Goal: Entertainment & Leisure: Consume media (video, audio)

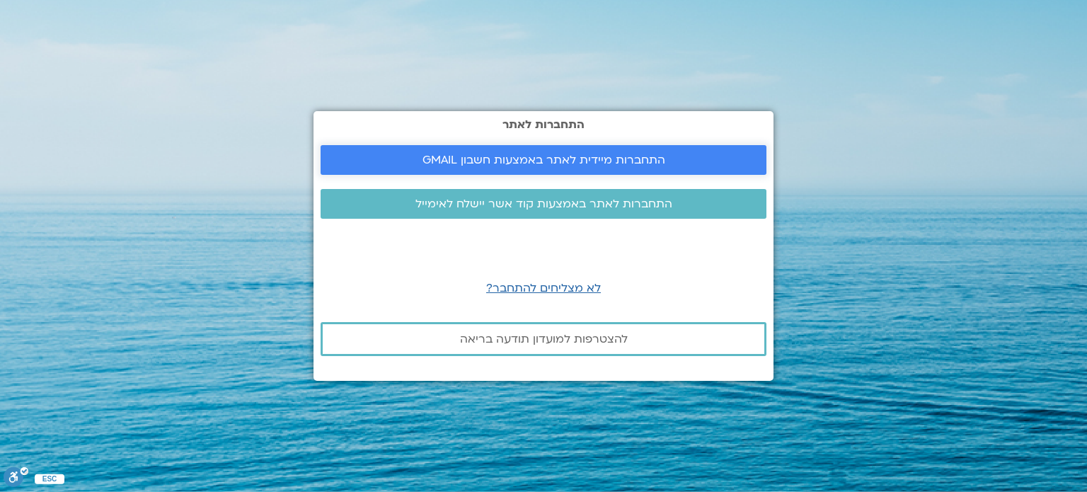
click at [512, 164] on span "התחברות מיידית לאתר באמצעות חשבון GMAIL" at bounding box center [544, 160] width 243 height 13
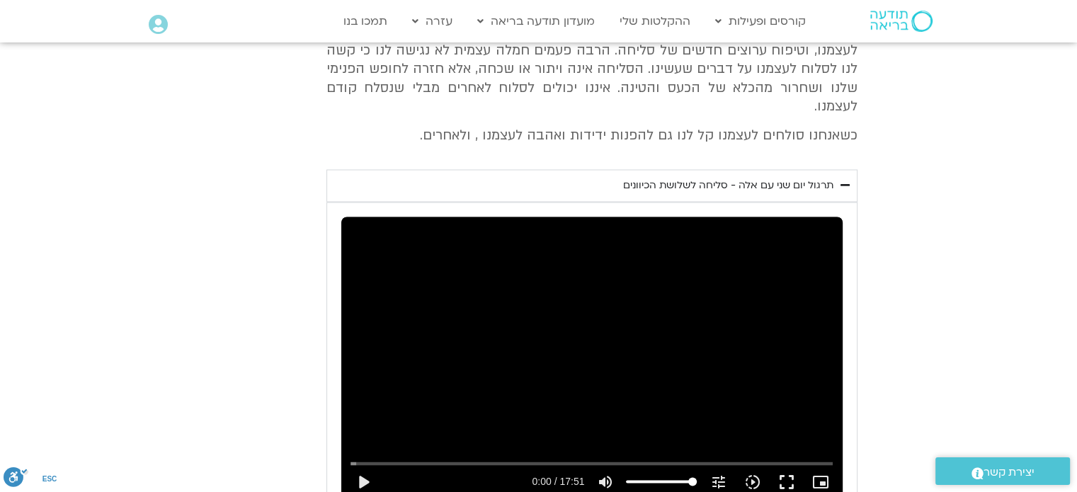
scroll to position [2575, 0]
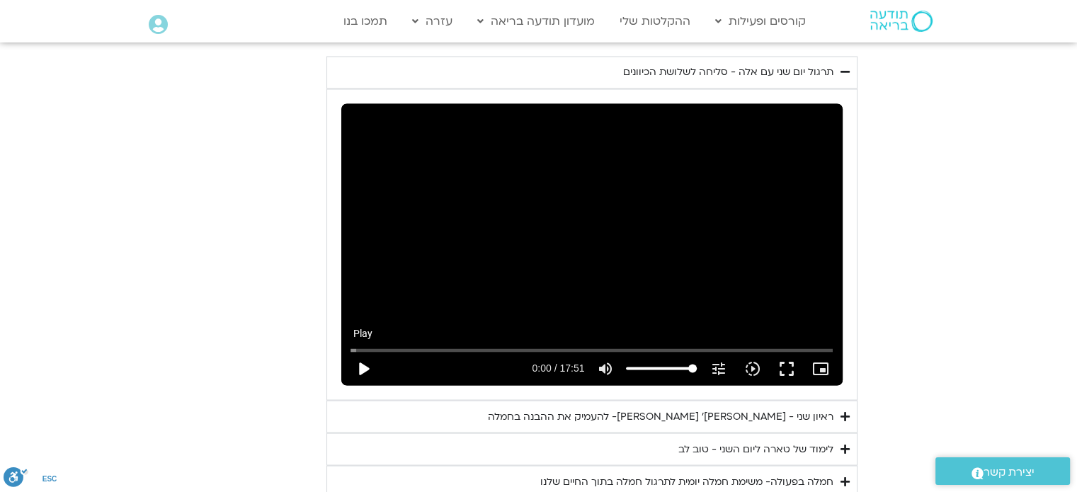
click at [365, 351] on button "play_arrow" at bounding box center [363, 368] width 34 height 34
click at [782, 351] on button "fullscreen" at bounding box center [786, 368] width 34 height 34
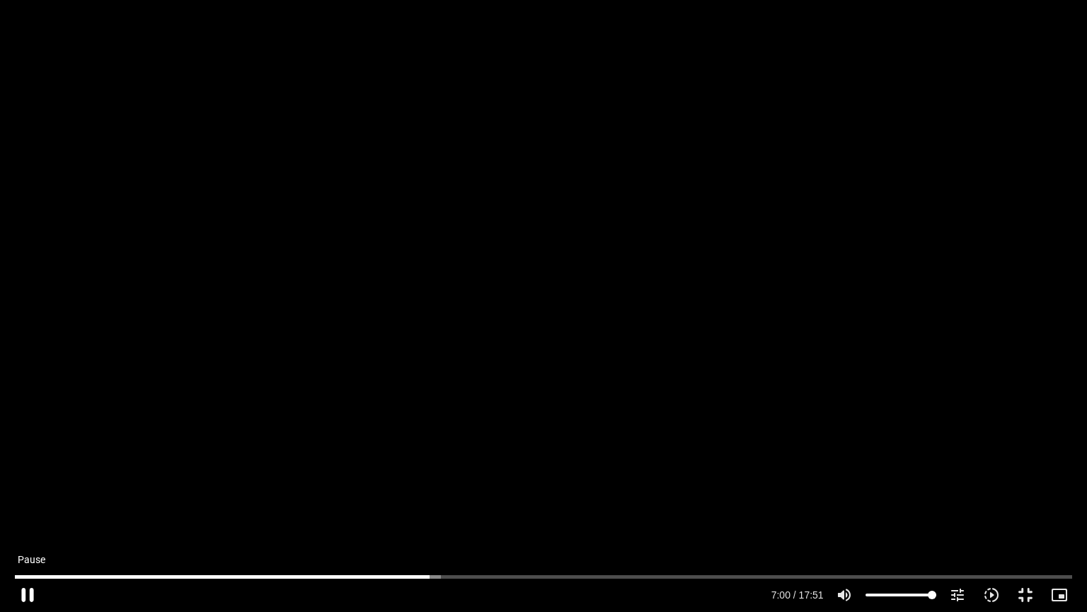
click at [21, 491] on button "pause" at bounding box center [28, 595] width 34 height 34
type input "420.514501"
click at [1031, 491] on button "fullscreen_exit" at bounding box center [1026, 595] width 34 height 34
